Goal: Check status: Check status

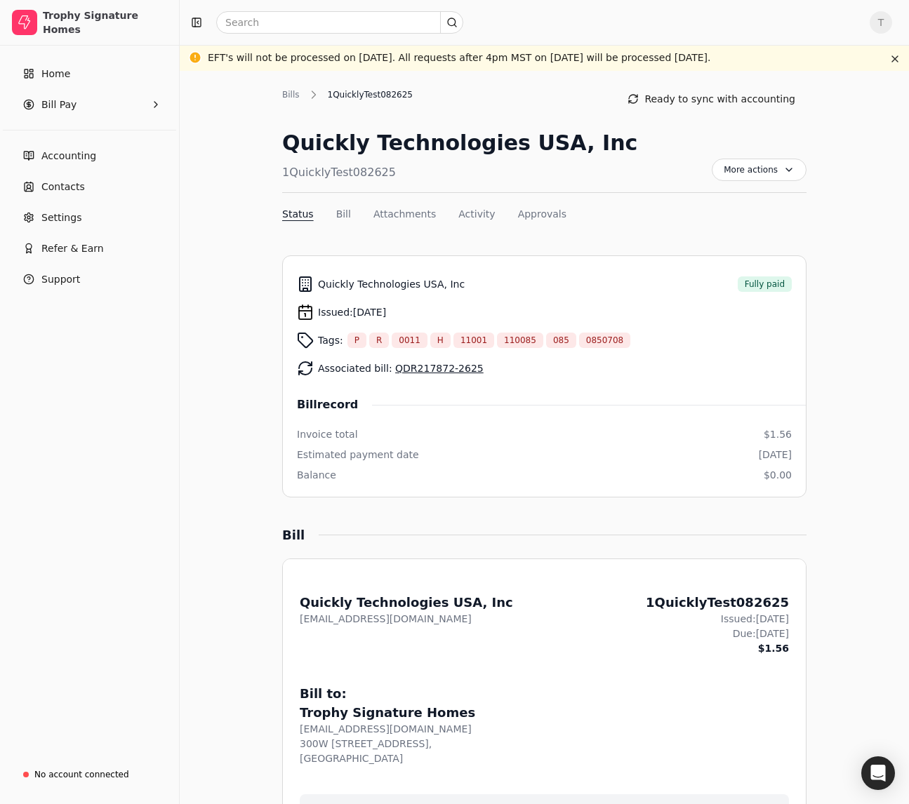
click at [704, 214] on nav "Status Bill Attachments Activity Approvals" at bounding box center [544, 217] width 524 height 20
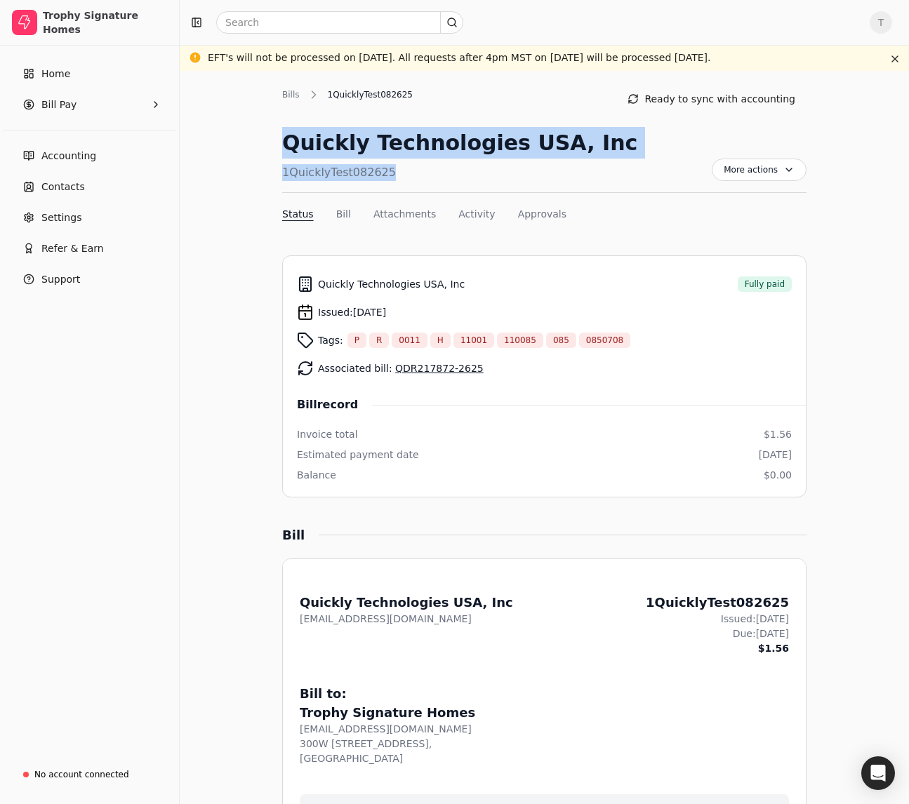
drag, startPoint x: 396, startPoint y: 168, endPoint x: 285, endPoint y: 143, distance: 113.6
click at [285, 143] on div "Quickly Technologies USA, Inc 1QuicklyTest082625" at bounding box center [459, 154] width 355 height 54
click at [514, 114] on div "Bills 1QuicklyTest082625 Ready to sync with accounting Quickly Technologies USA…" at bounding box center [544, 158] width 524 height 140
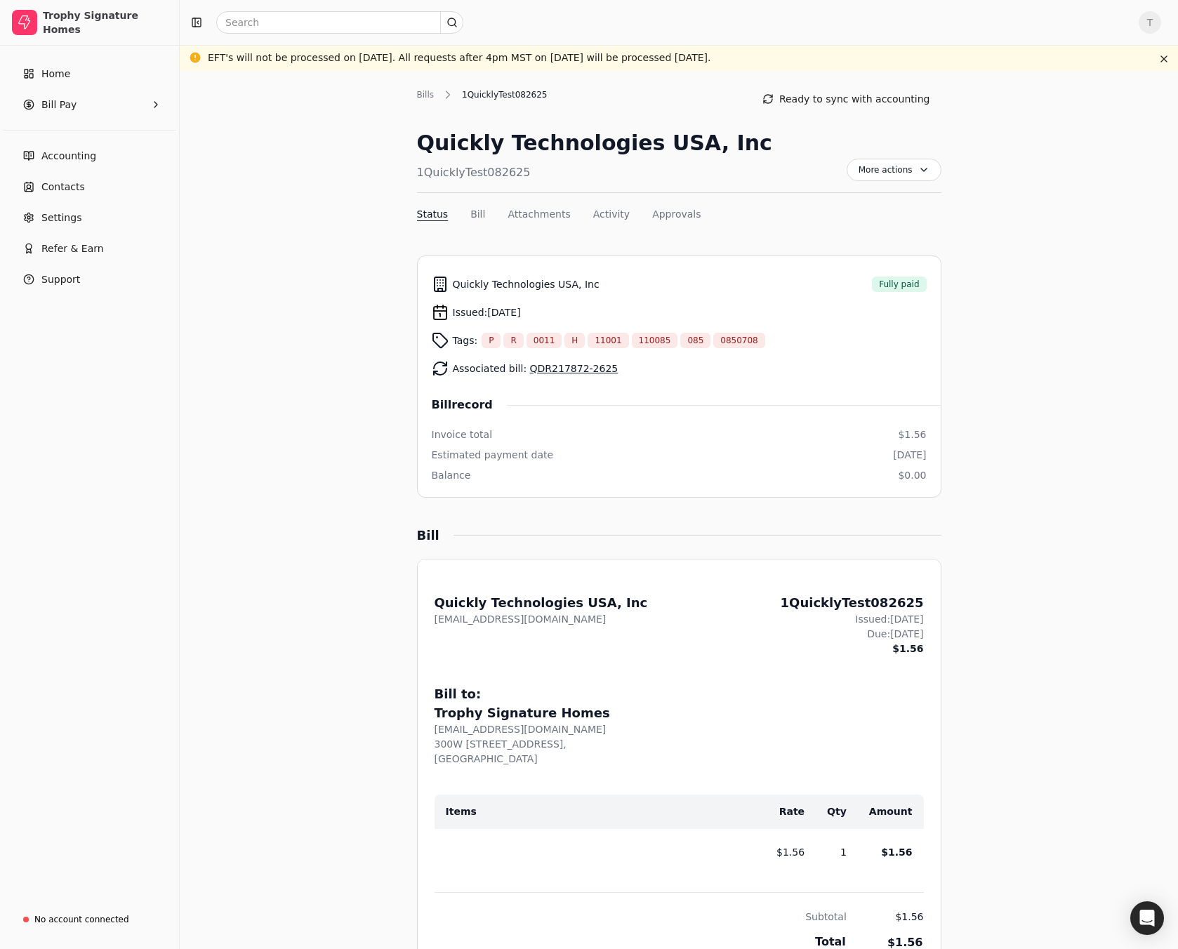
click at [908, 234] on div "Bills 1QuicklyTest082625 Ready to sync with accounting Quickly Technologies USA…" at bounding box center [678, 883] width 845 height 1590
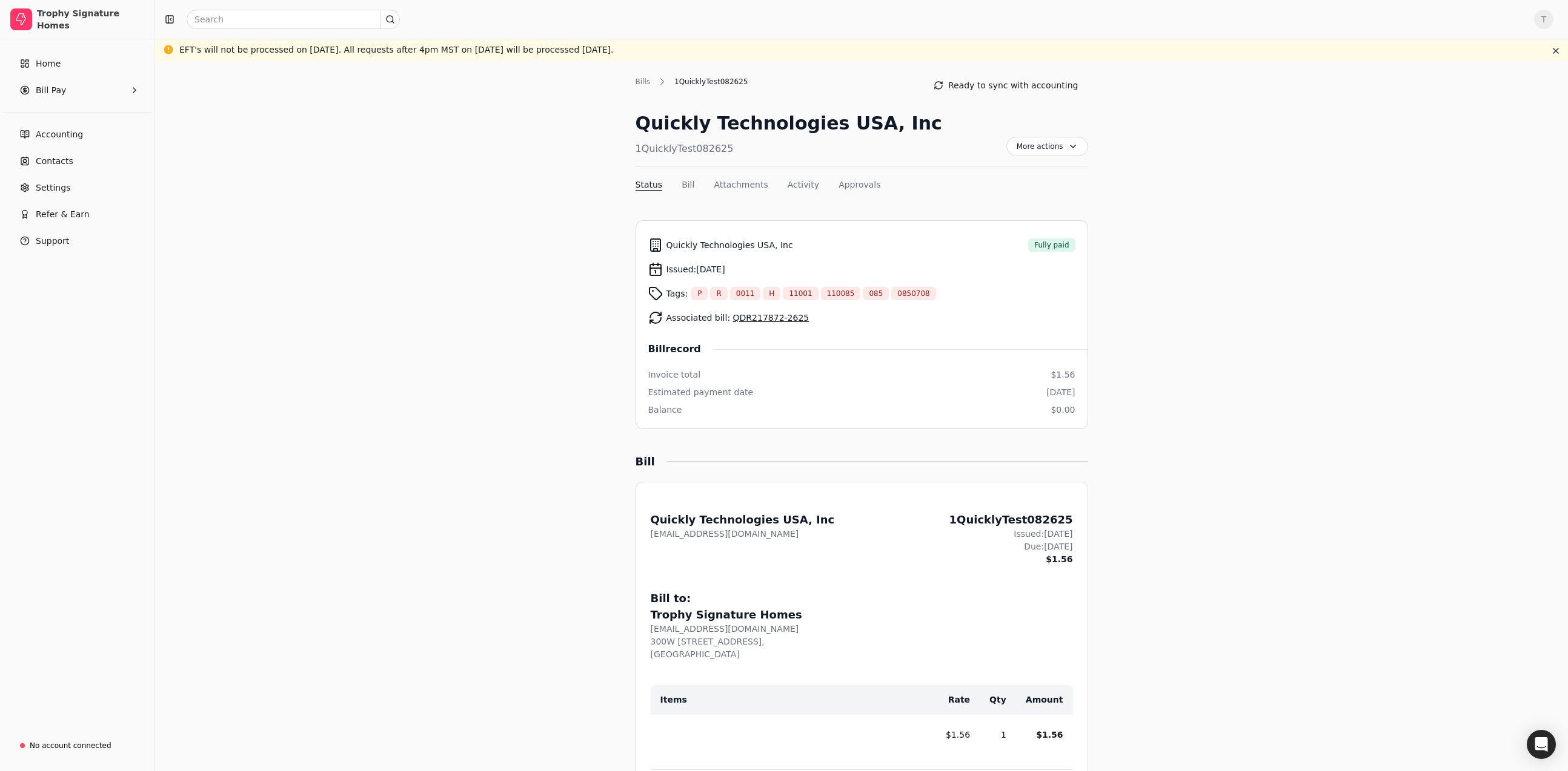
click at [495, 301] on div "Bills 1QuicklyTest082625 Ready to sync with accounting Quickly Technologies USA…" at bounding box center [861, 762] width 1413 height 1401
click at [746, 321] on link "QDR217872-2625" at bounding box center [771, 317] width 76 height 9
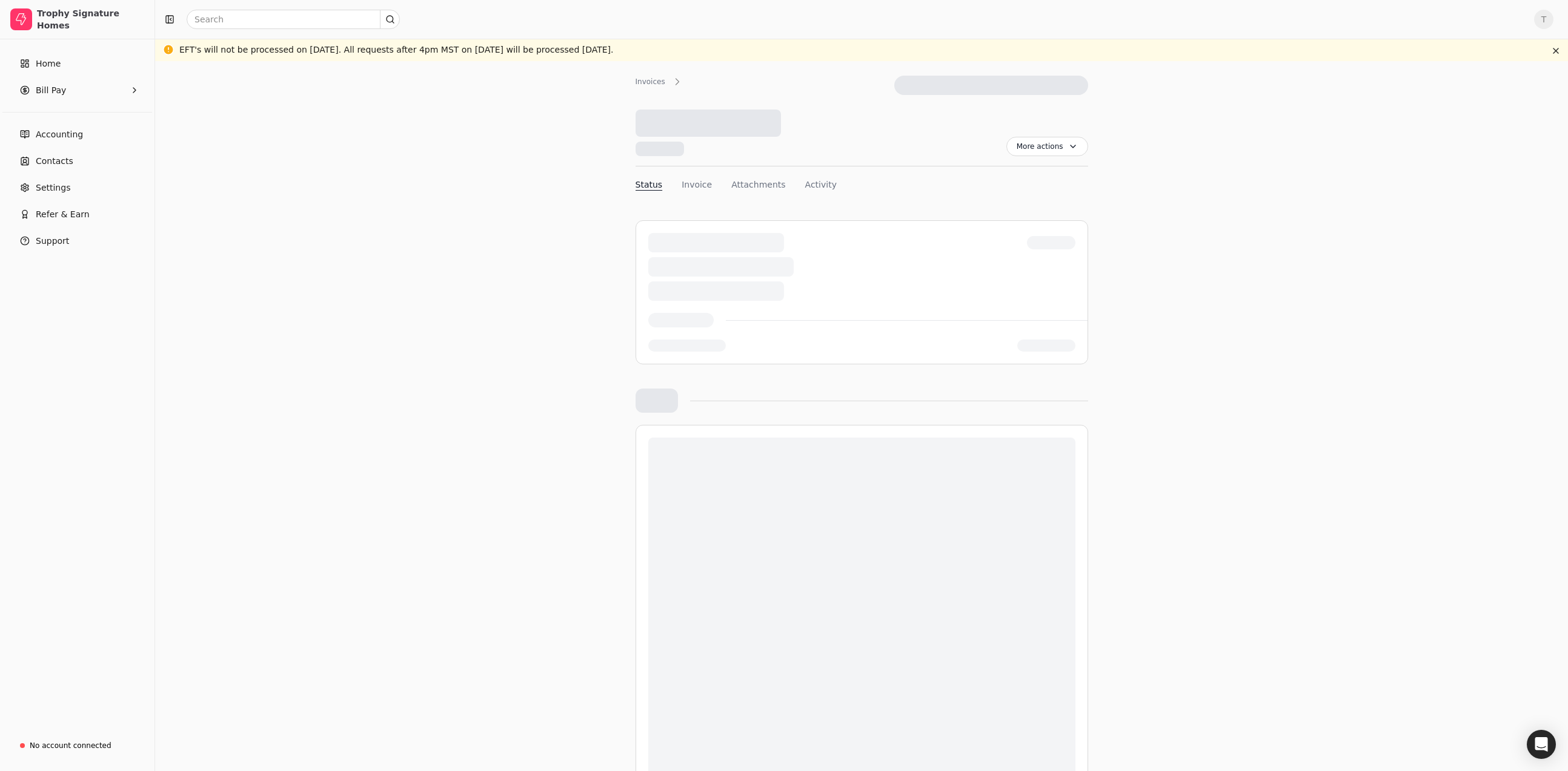
click at [764, 318] on div at bounding box center [861, 320] width 427 height 15
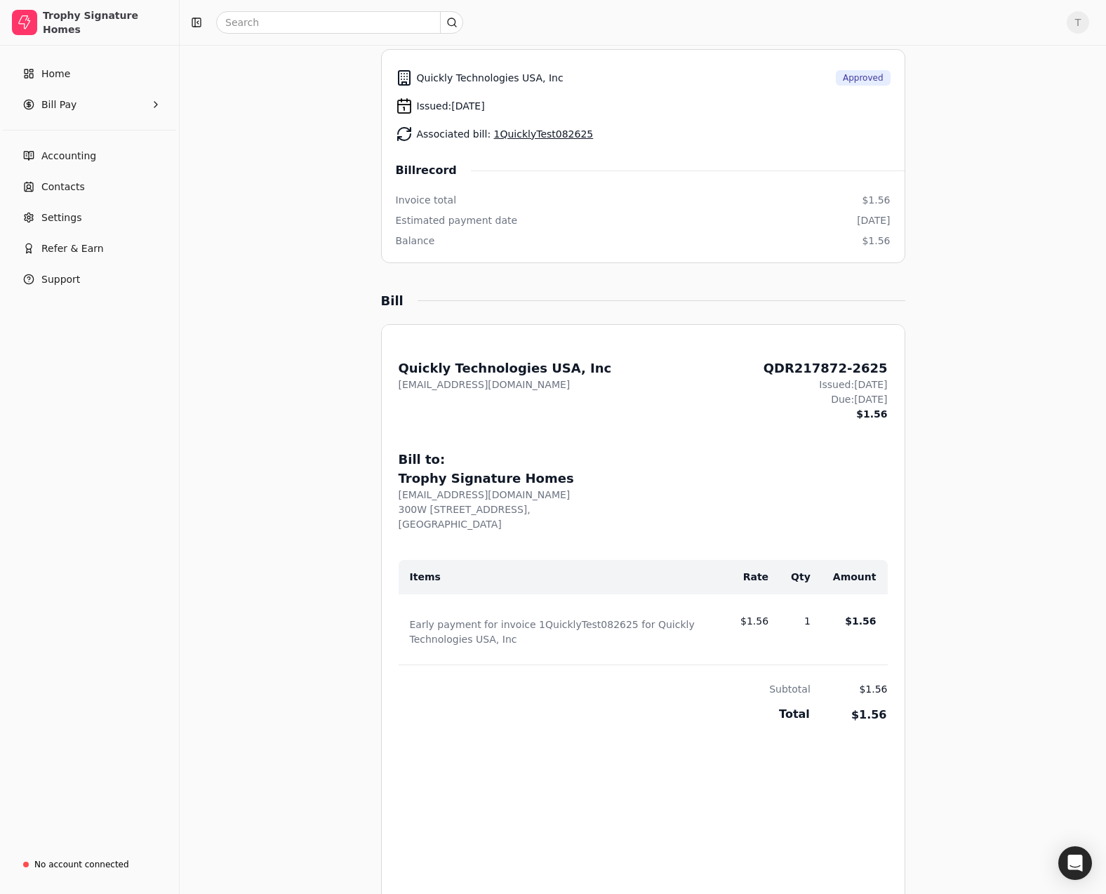
scroll to position [279, 0]
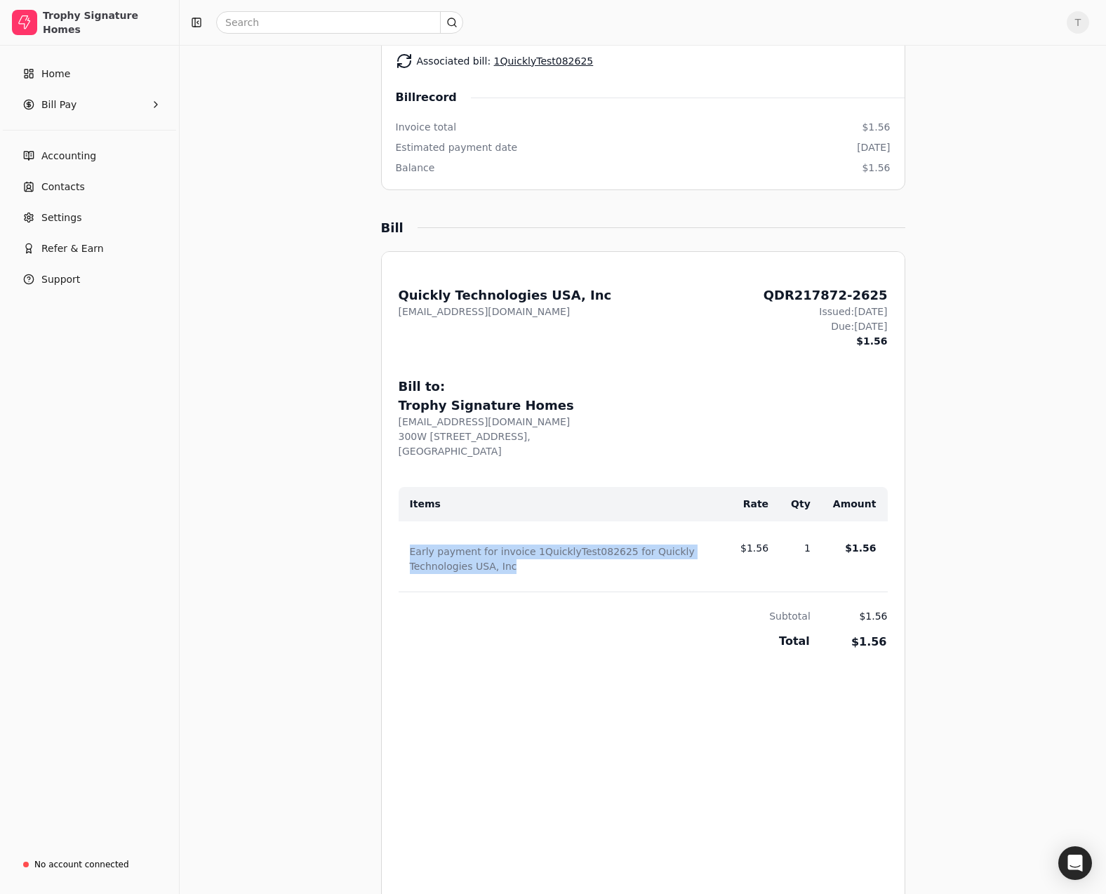
drag, startPoint x: 508, startPoint y: 570, endPoint x: 448, endPoint y: 562, distance: 60.9
click at [412, 554] on div "Early payment for invoice 1QuicklyTest082625 for Quickly Technologies USA, Inc" at bounding box center [564, 559] width 309 height 29
copy div "Early payment for invoice 1QuicklyTest082625 for Quickly Technologies USA, Inc"
click at [587, 572] on div "Early payment for invoice 1QuicklyTest082625 for Quickly Technologies USA, Inc" at bounding box center [564, 559] width 309 height 29
click at [908, 204] on div "Bills QDR217872-2625 Ready to sync with accounting Quickly Technologies USA, In…" at bounding box center [642, 494] width 845 height 1373
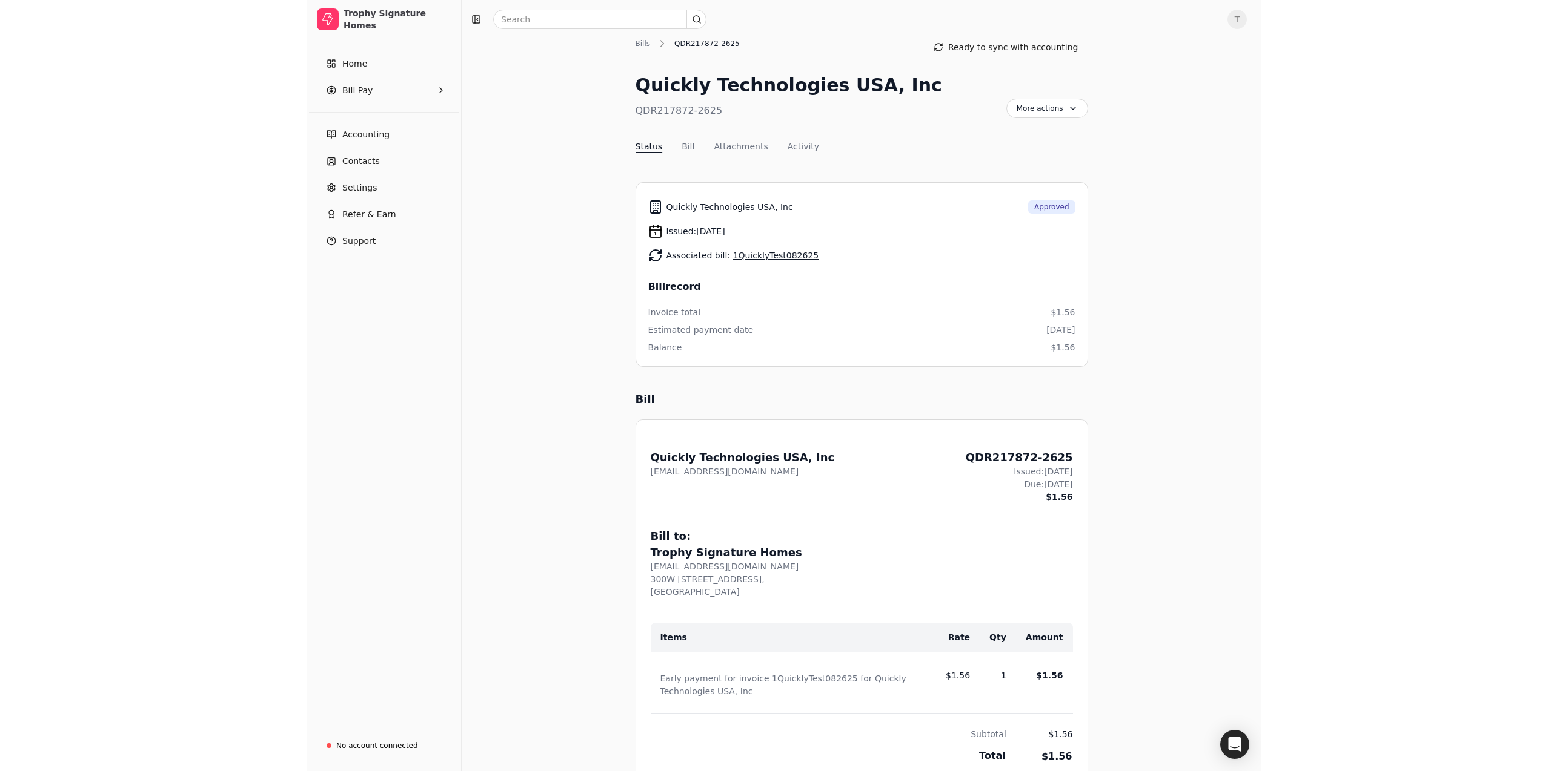
scroll to position [0, 0]
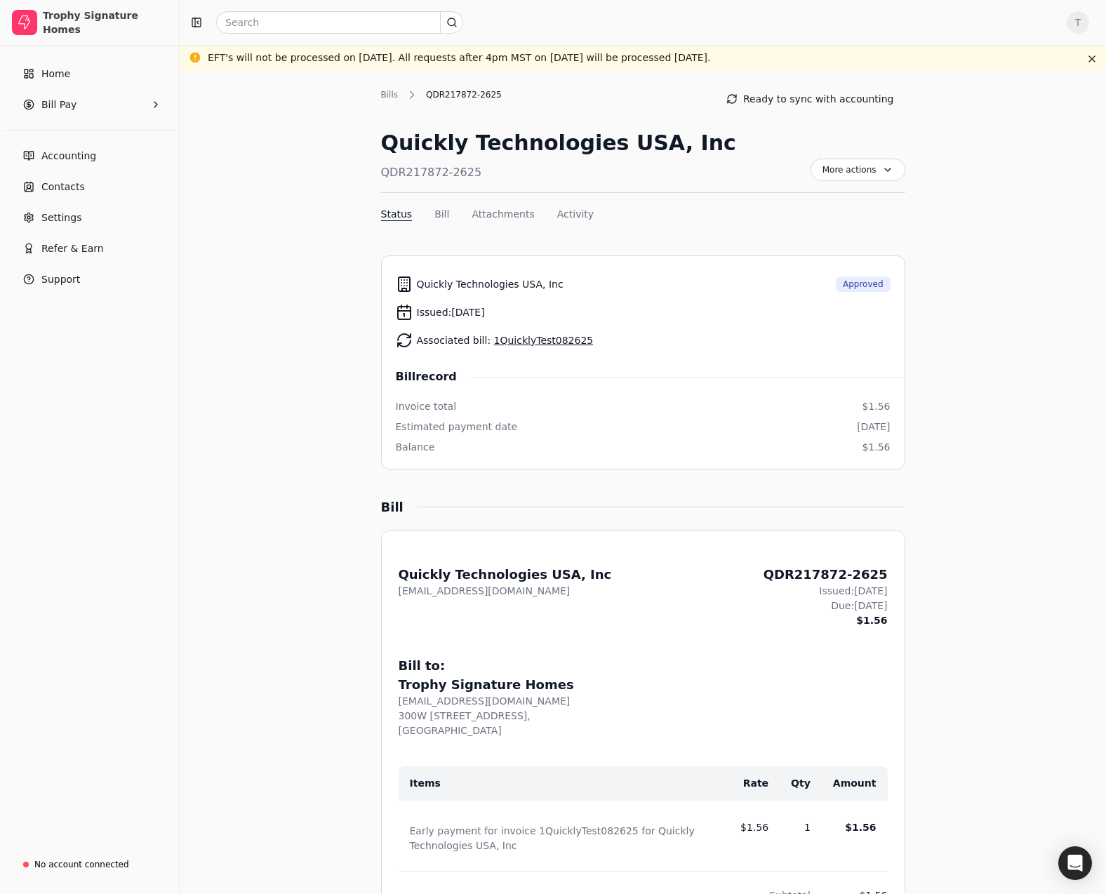
click at [71, 57] on div "Home Bill Pay" at bounding box center [89, 89] width 179 height 70
click at [69, 77] on link "Home" at bounding box center [90, 74] width 168 height 28
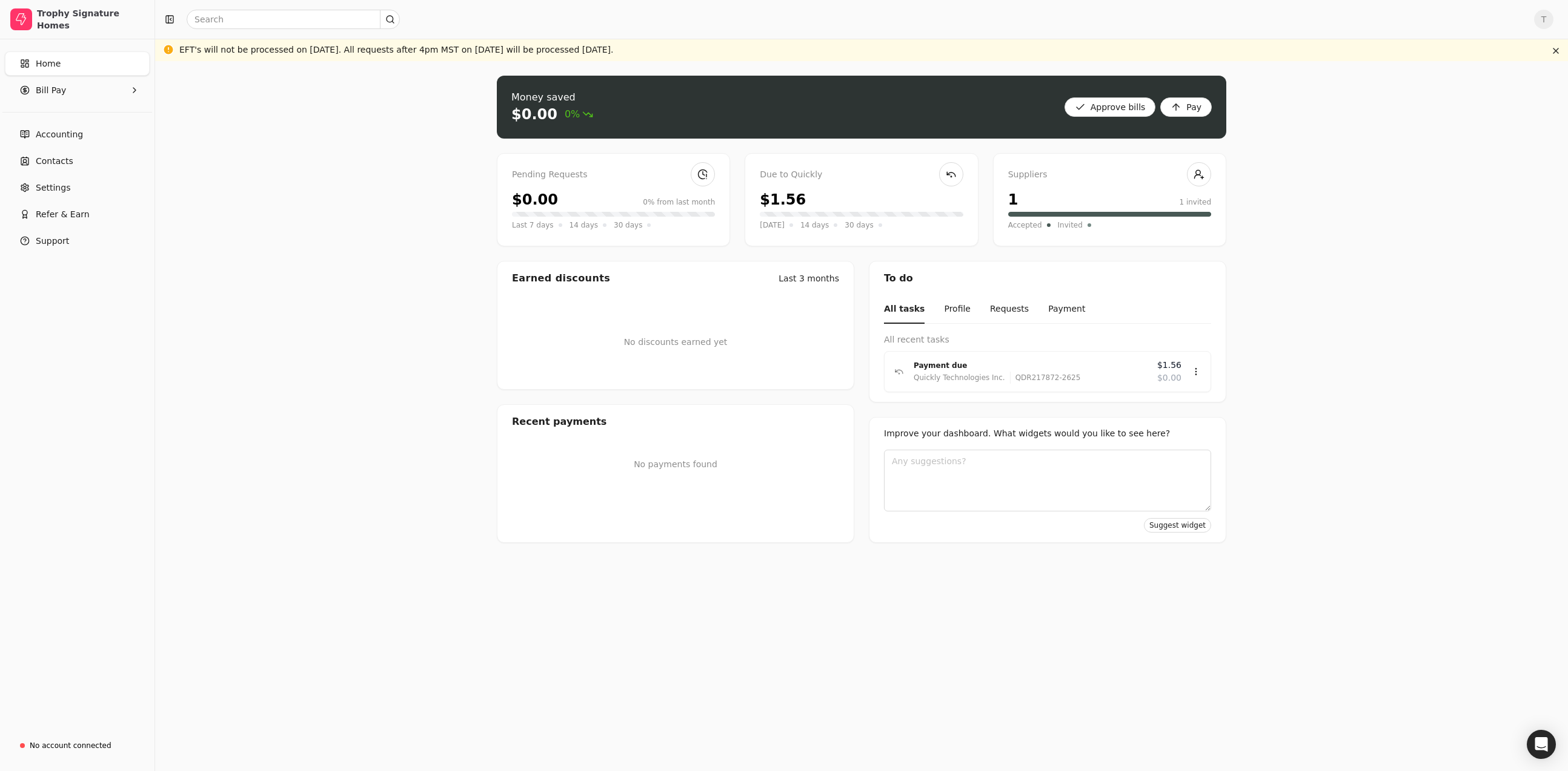
click at [388, 170] on div "Money saved $0.00 0% Approve bills Pay Pending Requests $0.00 0% from last mont…" at bounding box center [861, 416] width 1413 height 710
click at [381, 125] on div "Money saved $0.00 0% Approve bills Pay Pending Requests $0.00 0% from last mont…" at bounding box center [861, 416] width 1413 height 710
